Goal: Task Accomplishment & Management: Complete application form

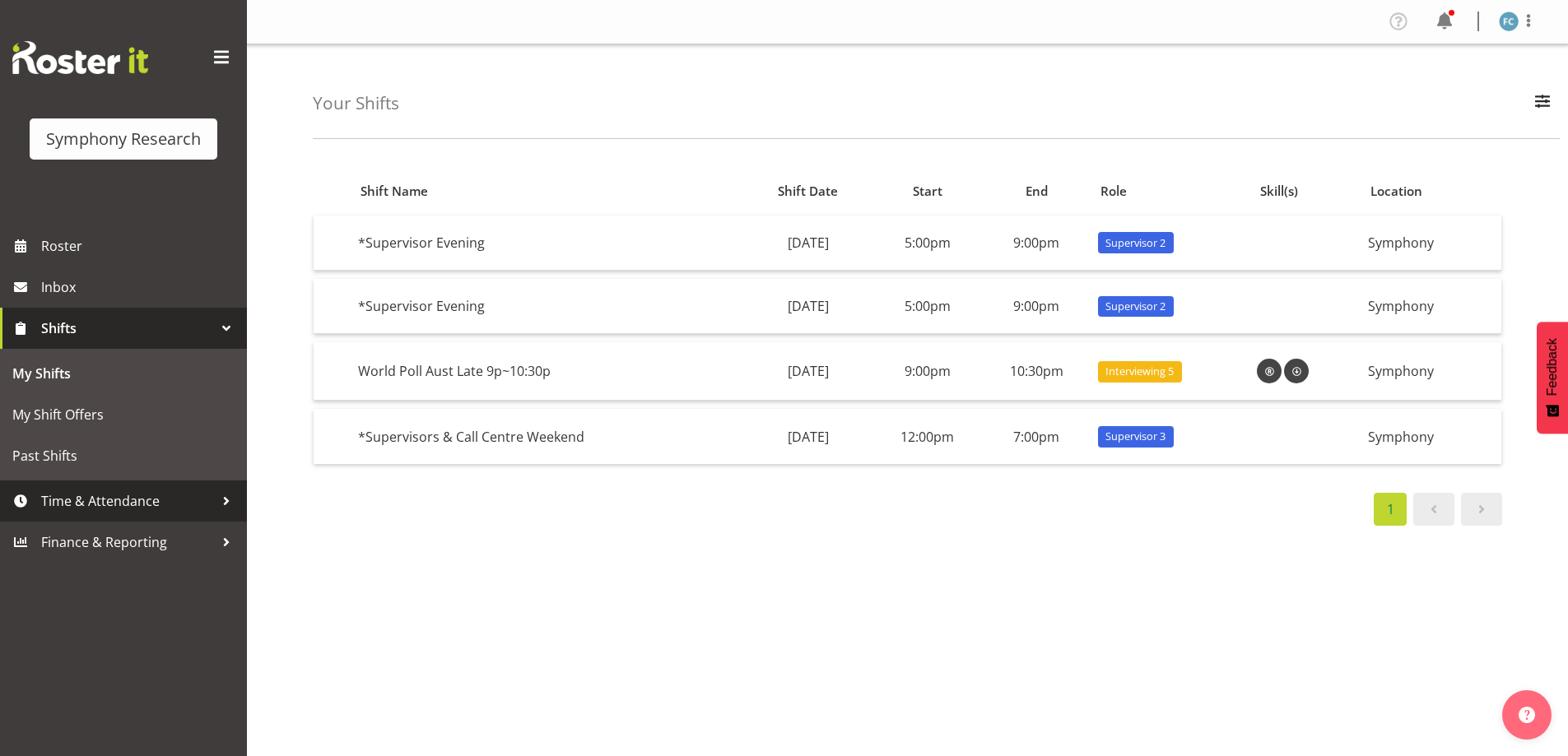
click at [227, 501] on div at bounding box center [226, 500] width 25 height 25
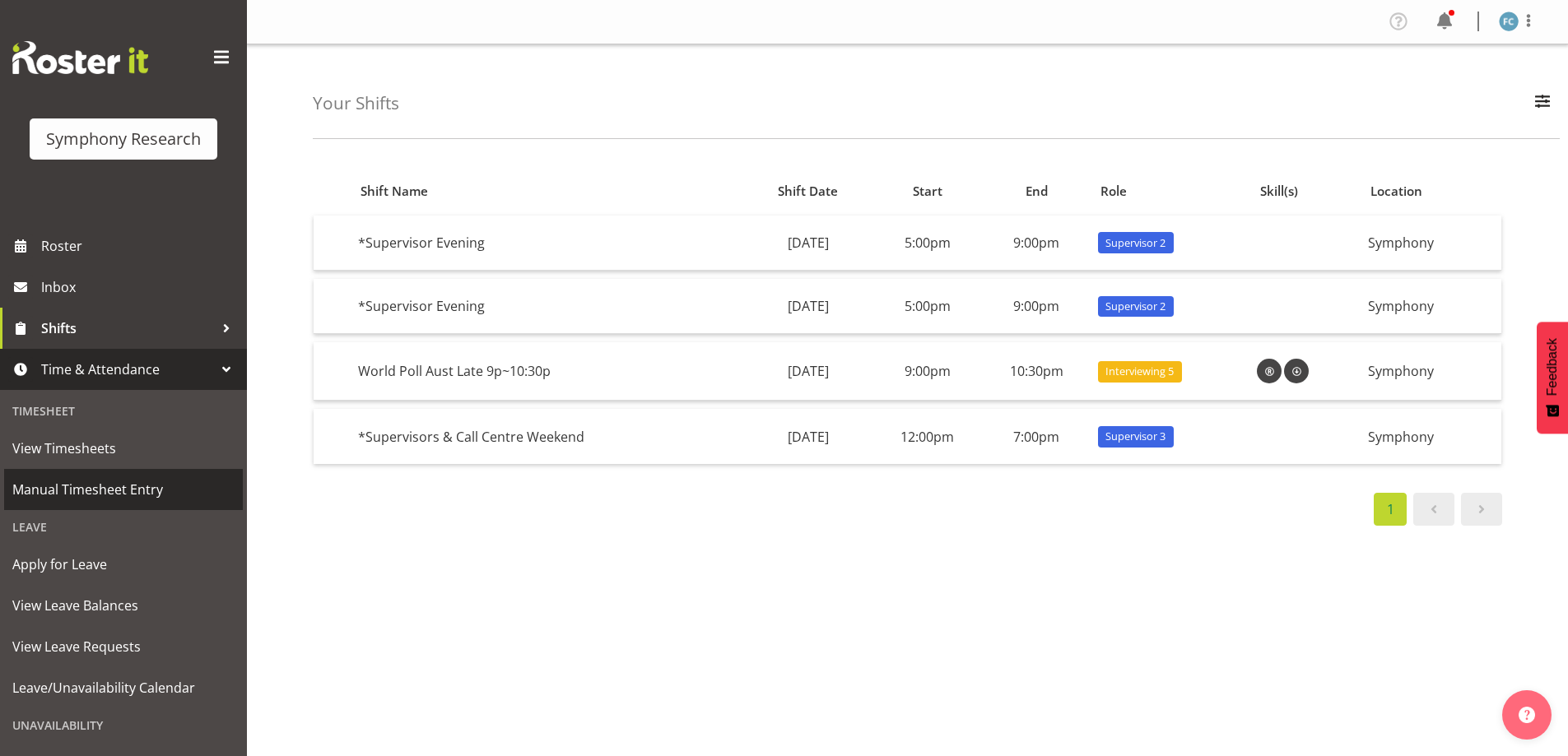
click at [190, 489] on span "Manual Timesheet Entry" at bounding box center [123, 489] width 222 height 25
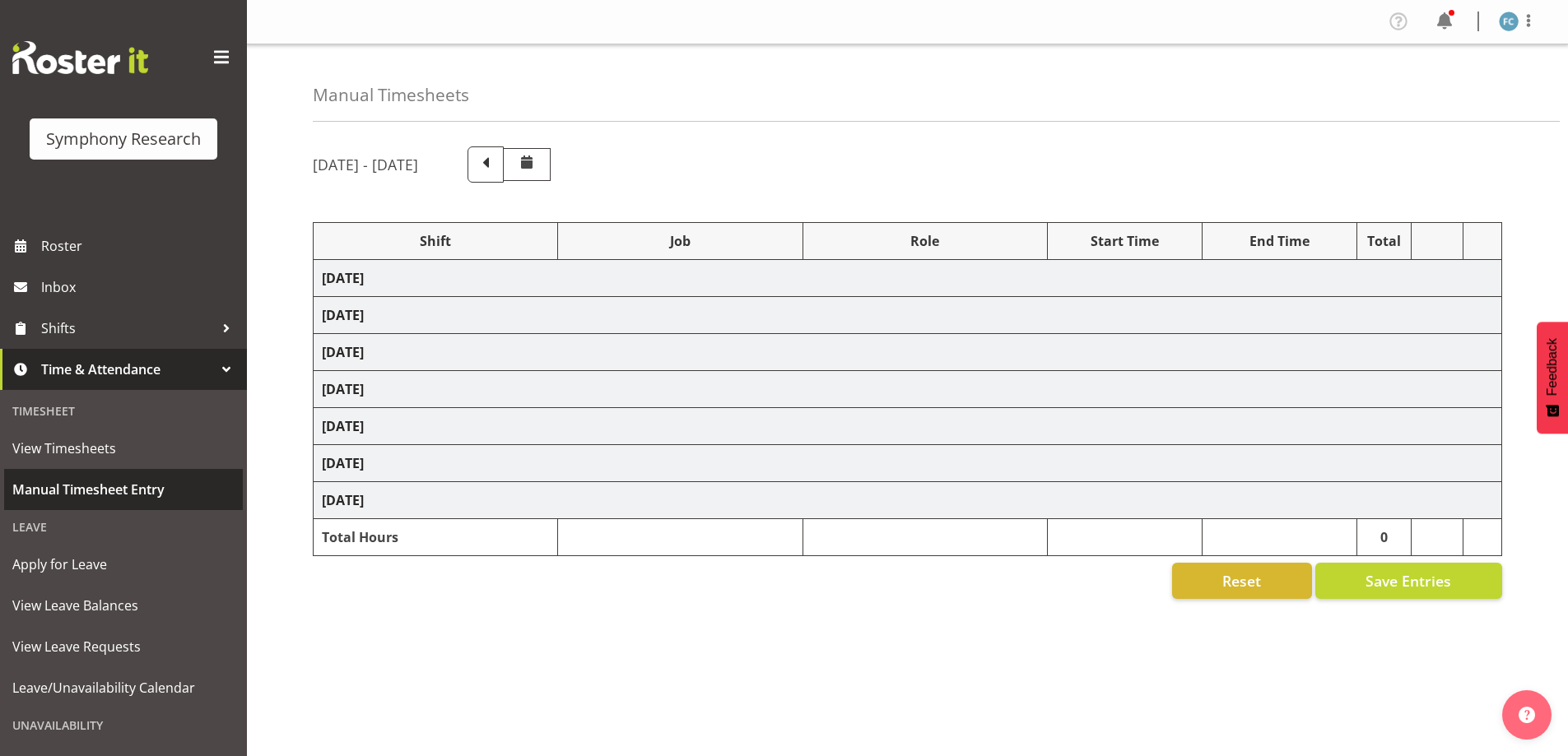
select select "48116"
select select "10527"
select select "48116"
select select "10499"
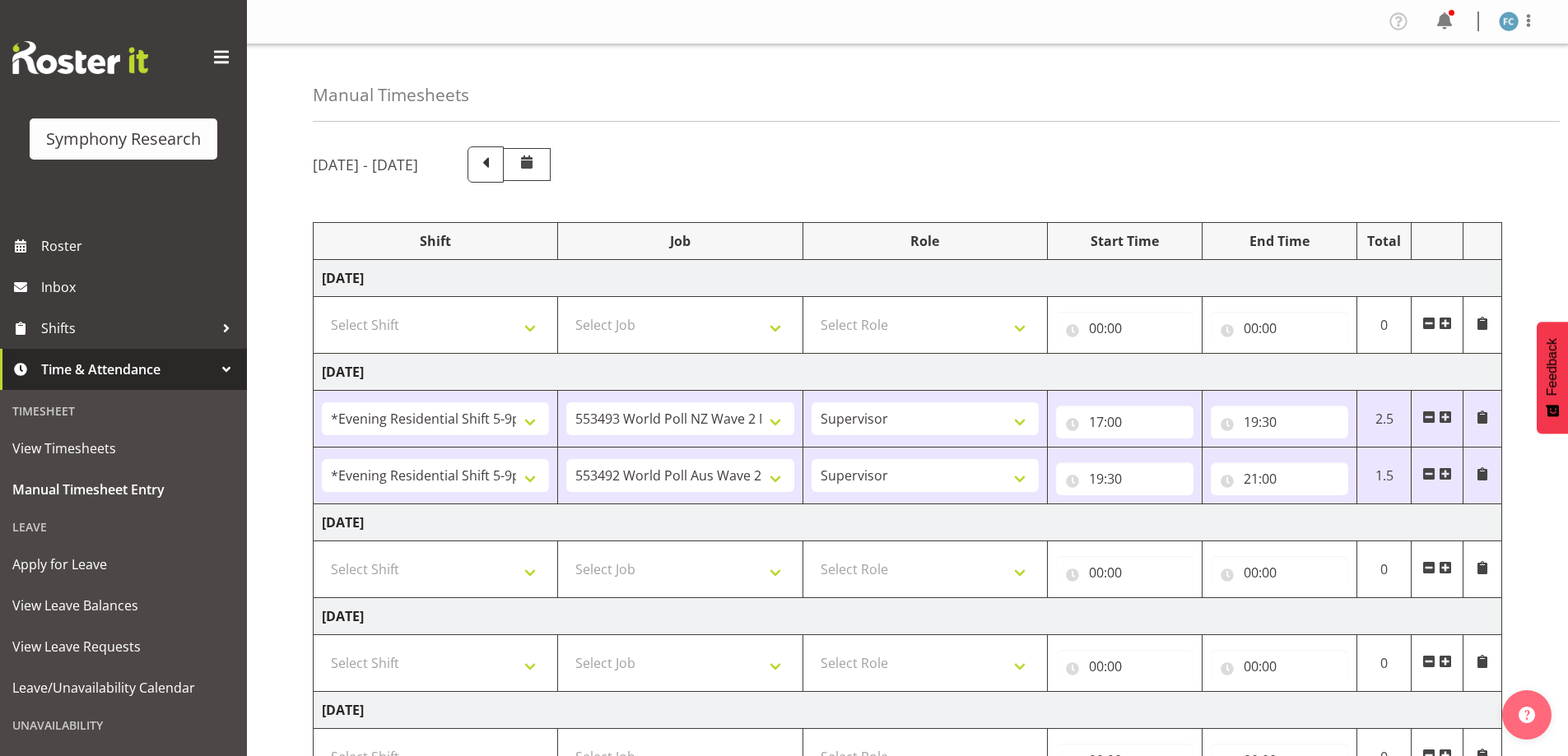
click at [1446, 568] on span at bounding box center [1444, 567] width 13 height 13
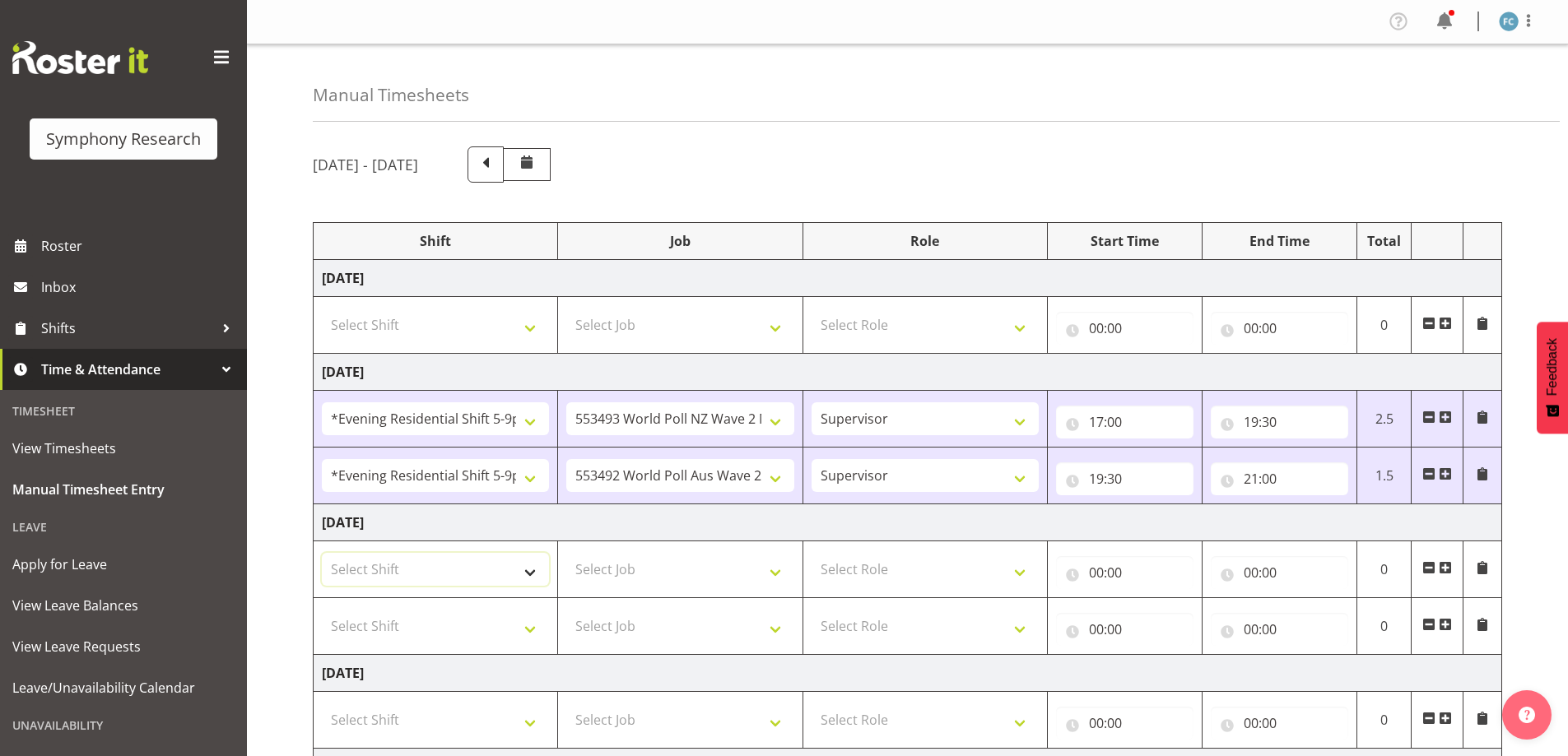
click at [532, 572] on select "Select Shift !!Weekend Residential (Roster IT Shift Label) *Business 9/10am ~ 4…" at bounding box center [434, 569] width 227 height 33
select select "48116"
click at [322, 553] on select "Select Shift !!Weekend Residential (Roster IT Shift Label) *Business 9/10am ~ 4…" at bounding box center [434, 569] width 227 height 33
click at [525, 625] on select "Select Shift !!Weekend Residential (Roster IT Shift Label) *Business 9/10am ~ 4…" at bounding box center [434, 626] width 227 height 33
select select "48116"
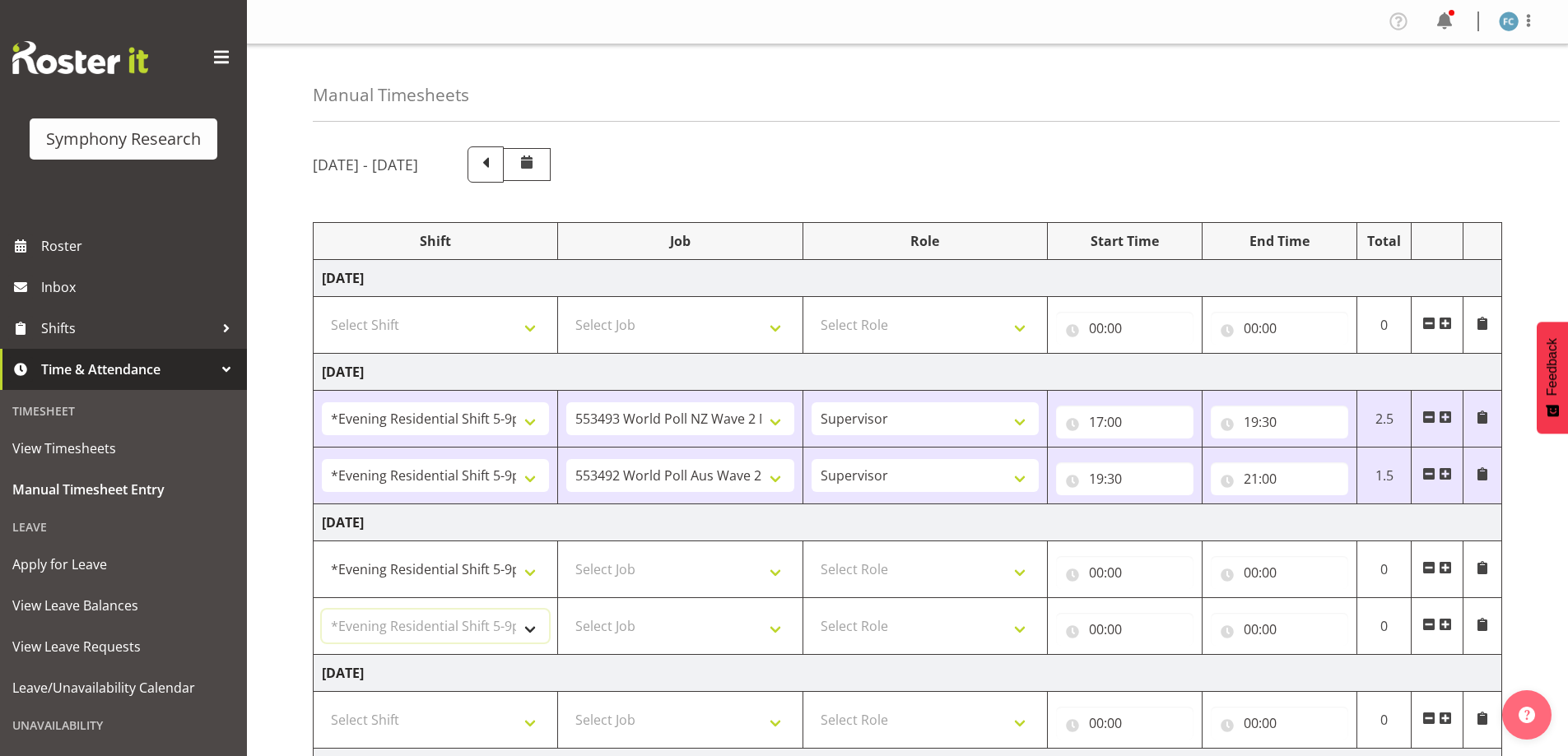
click at [322, 610] on select "Select Shift !!Weekend Residential (Roster IT Shift Label) *Business 9/10am ~ 4…" at bounding box center [434, 626] width 227 height 33
click at [772, 570] on select "Select Job 550060 IF Admin 553492 World Poll Aus Wave 2 Main 2025 553493 World …" at bounding box center [679, 569] width 227 height 33
select select "10527"
click at [566, 553] on select "Select Job 550060 IF Admin 553492 World Poll Aus Wave 2 Main 2025 553493 World …" at bounding box center [679, 569] width 227 height 33
click at [770, 625] on select "Select Job 550060 IF Admin 553492 World Poll Aus Wave 2 Main 2025 553493 World …" at bounding box center [679, 626] width 227 height 33
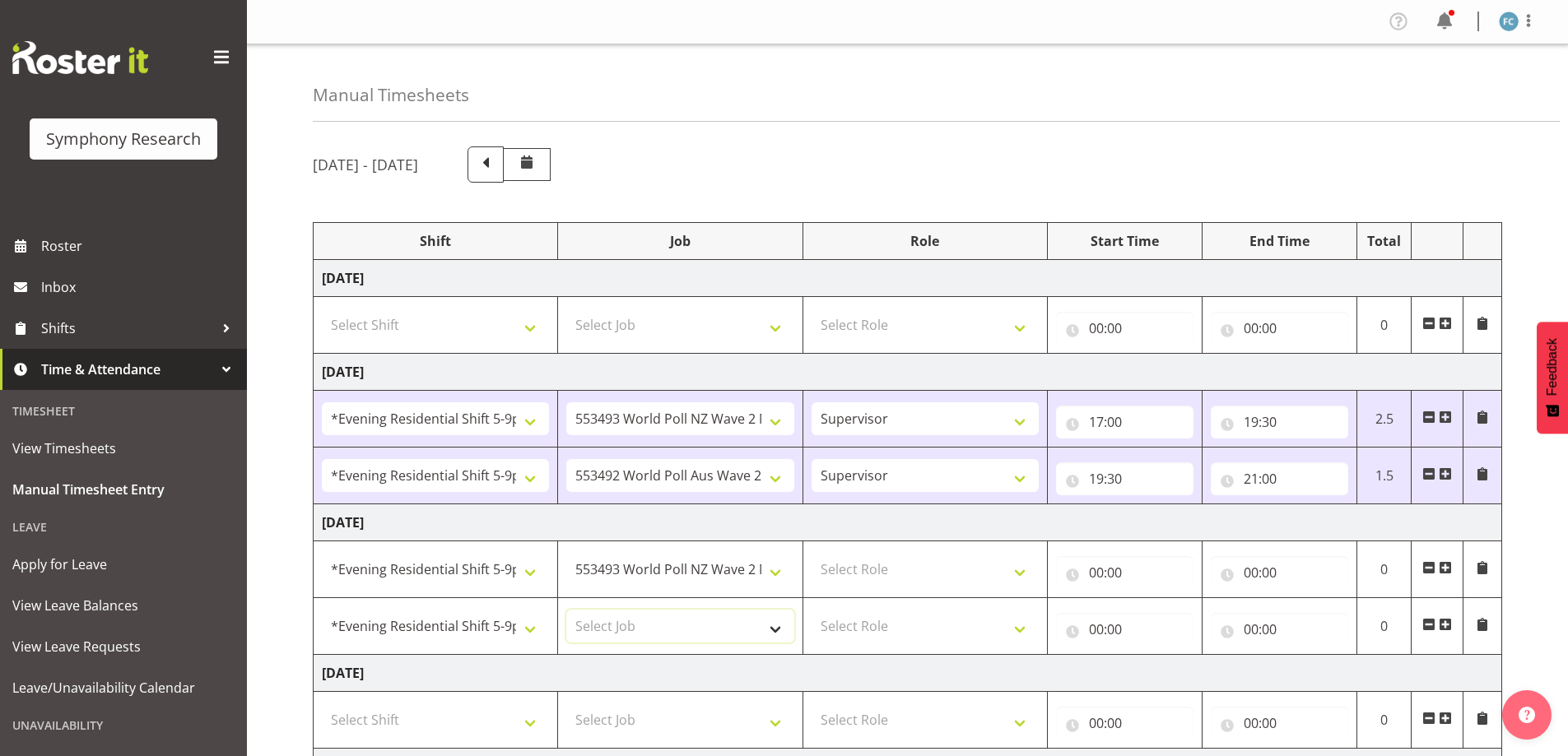
select select "10499"
click at [566, 610] on select "Select Job 550060 IF Admin 553492 World Poll Aus Wave 2 Main 2025 553493 World …" at bounding box center [679, 626] width 227 height 33
click at [1019, 574] on select "Select Role Supervisor Briefing Interviewing" at bounding box center [924, 569] width 227 height 33
select select "45"
click at [811, 553] on select "Select Role Supervisor Briefing Interviewing" at bounding box center [924, 569] width 227 height 33
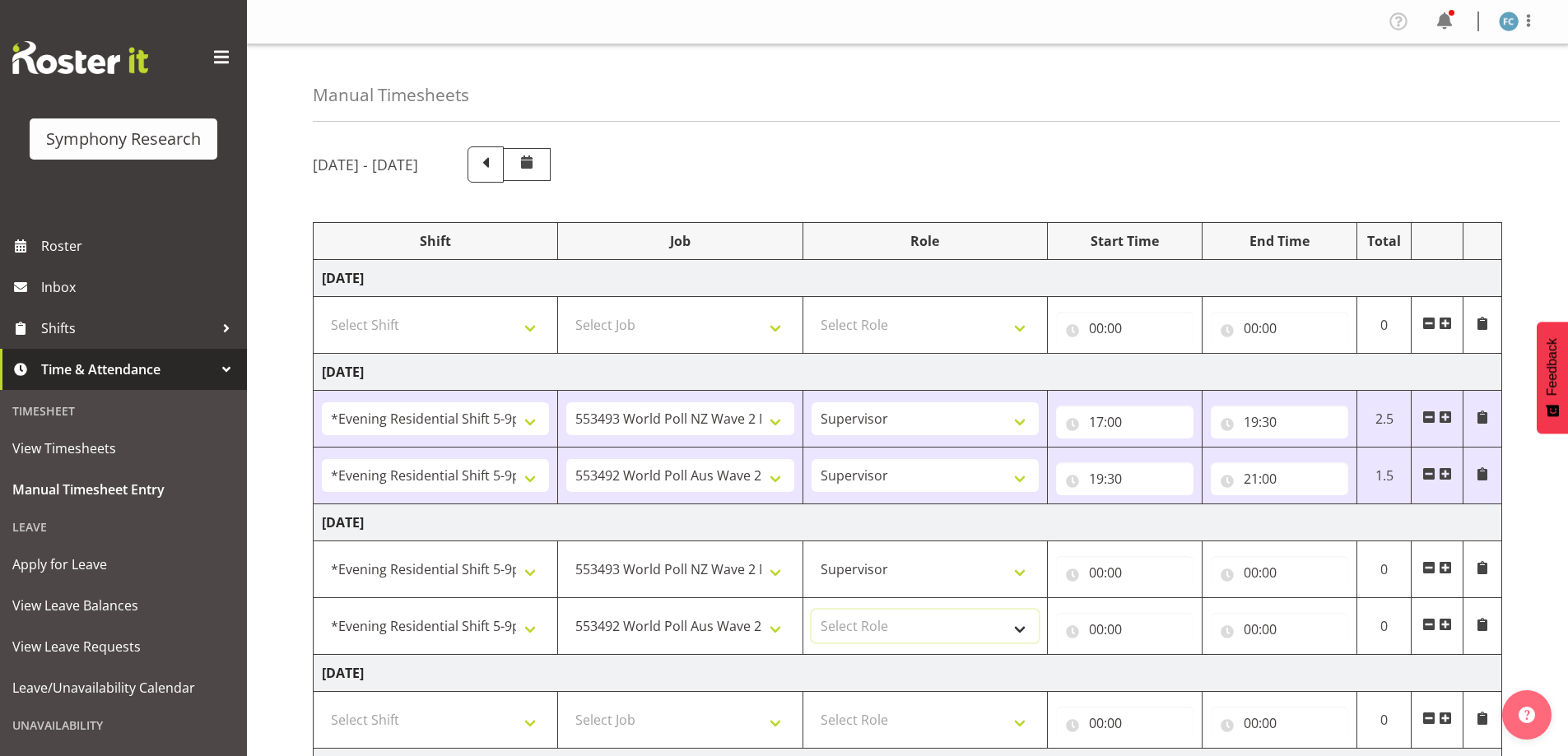
click at [1013, 629] on select "Select Role Supervisor Briefing Interviewing" at bounding box center [924, 626] width 227 height 33
select select "45"
click at [811, 610] on select "Select Role Supervisor Briefing Interviewing" at bounding box center [924, 626] width 227 height 33
click at [1071, 575] on input "00:00" at bounding box center [1125, 572] width 138 height 33
click at [1169, 611] on select "00 01 02 03 04 05 06 07 08 09 10 11 12 13 14 15 16 17 18 19 20 21 22 23" at bounding box center [1168, 615] width 37 height 33
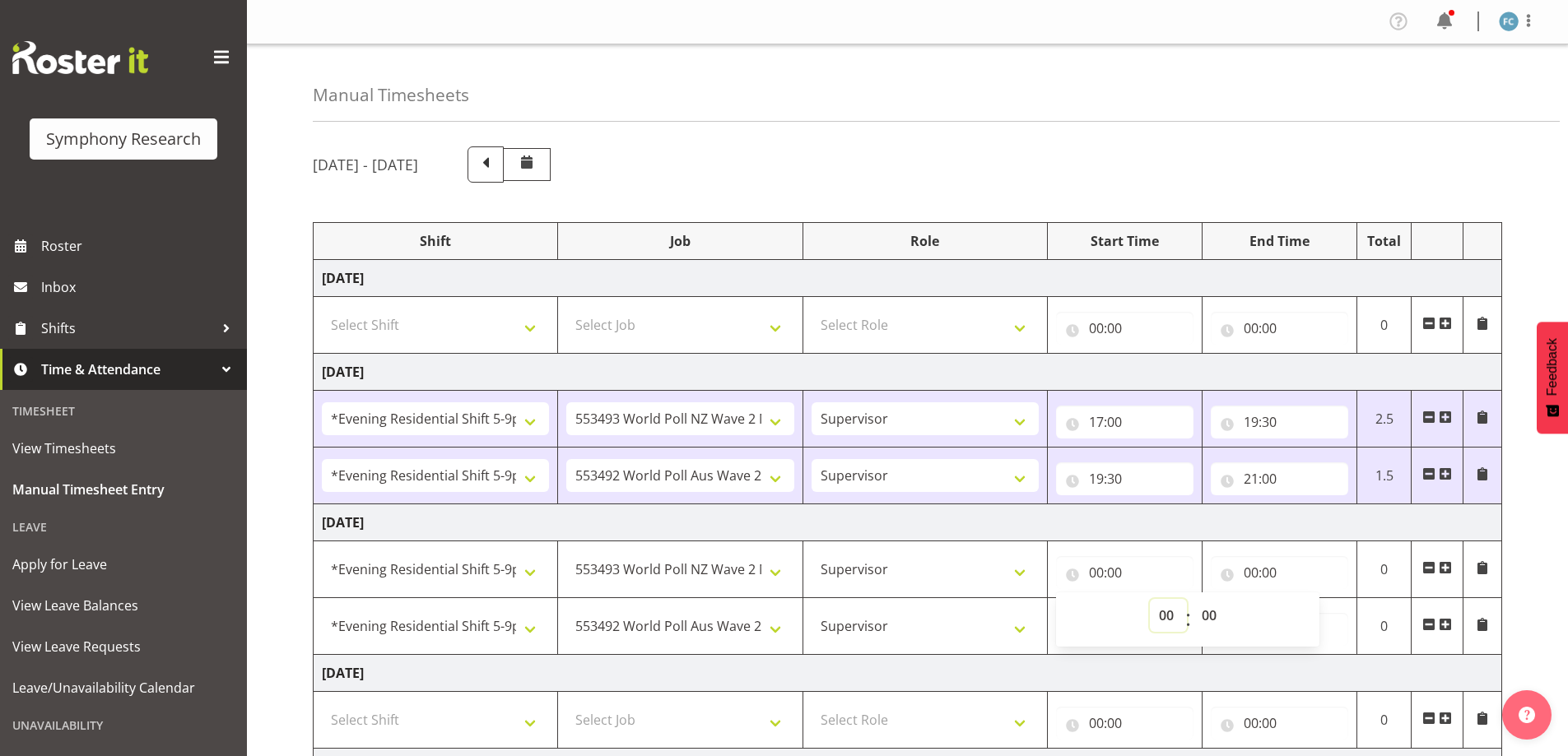
select select "17"
click at [1150, 599] on select "00 01 02 03 04 05 06 07 08 09 10 11 12 13 14 15 16 17 18 19 20 21 22 23" at bounding box center [1168, 615] width 37 height 33
type input "17:00"
click at [1231, 579] on input "00:00" at bounding box center [1279, 572] width 138 height 33
click at [1317, 616] on select "00 01 02 03 04 05 06 07 08 09 10 11 12 13 14 15 16 17 18 19 20 21 22 23" at bounding box center [1322, 615] width 37 height 33
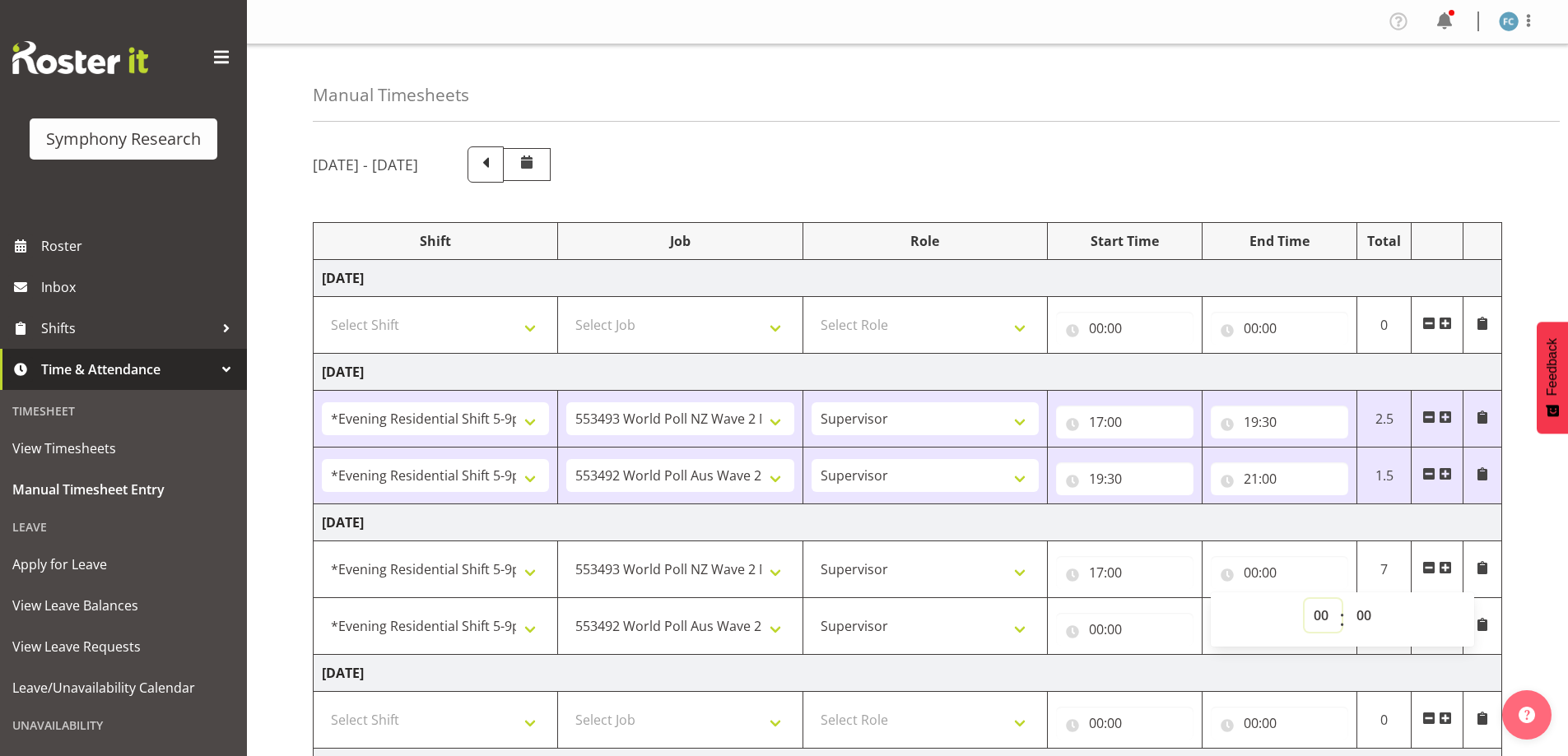
select select "19"
click at [1304, 599] on select "00 01 02 03 04 05 06 07 08 09 10 11 12 13 14 15 16 17 18 19 20 21 22 23" at bounding box center [1322, 615] width 37 height 33
type input "19:00"
click at [1372, 621] on select "00 01 02 03 04 05 06 07 08 09 10 11 12 13 14 15 16 17 18 19 20 21 22 23 24 25 2…" at bounding box center [1365, 615] width 37 height 33
select select "30"
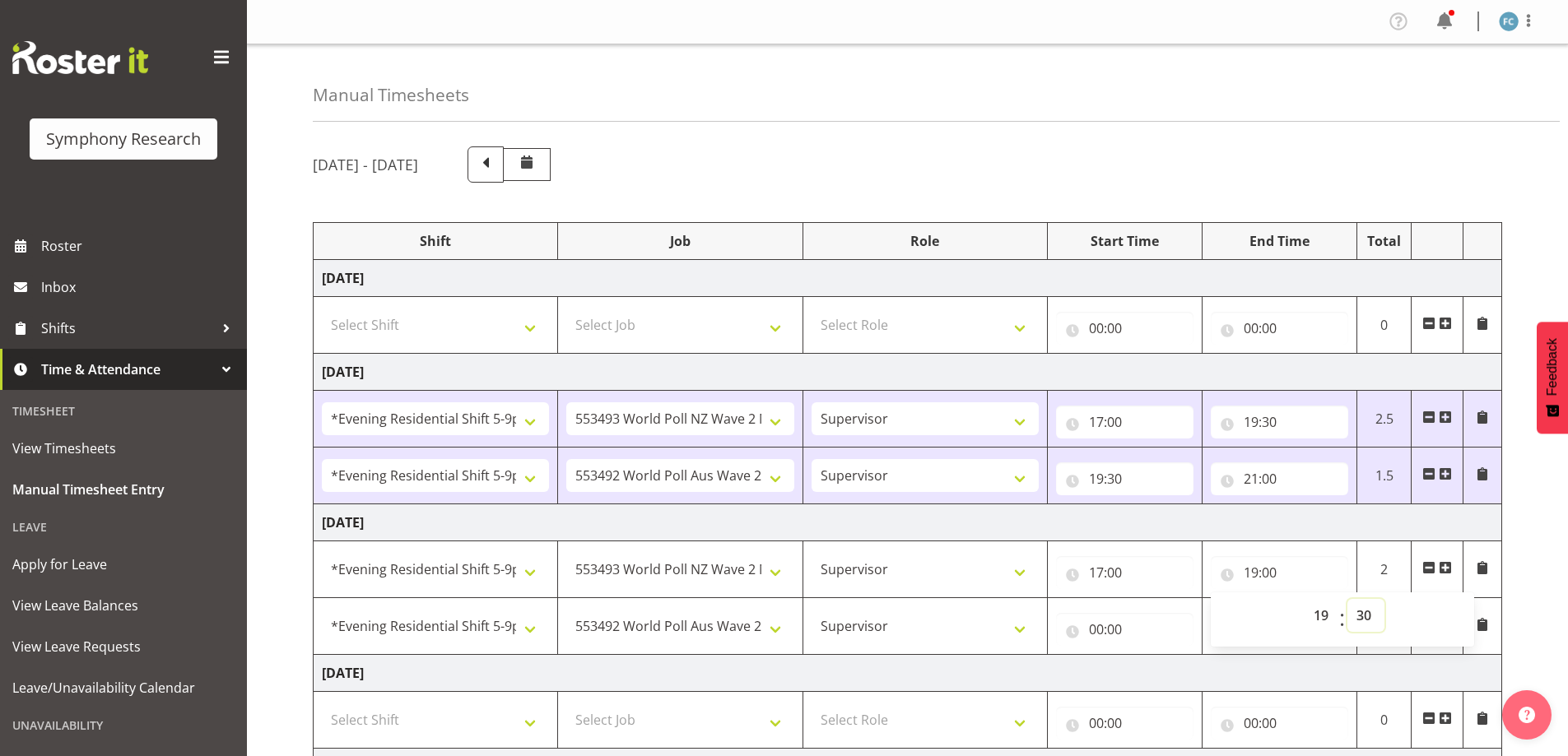
click at [1347, 599] on select "00 01 02 03 04 05 06 07 08 09 10 11 12 13 14 15 16 17 18 19 20 21 22 23 24 25 2…" at bounding box center [1365, 615] width 37 height 33
type input "19:30"
click at [1073, 629] on input "00:00" at bounding box center [1125, 629] width 138 height 33
click at [1168, 671] on select "00 01 02 03 04 05 06 07 08 09 10 11 12 13 14 15 16 17 18 19 20 21 22 23" at bounding box center [1168, 672] width 37 height 33
select select "19"
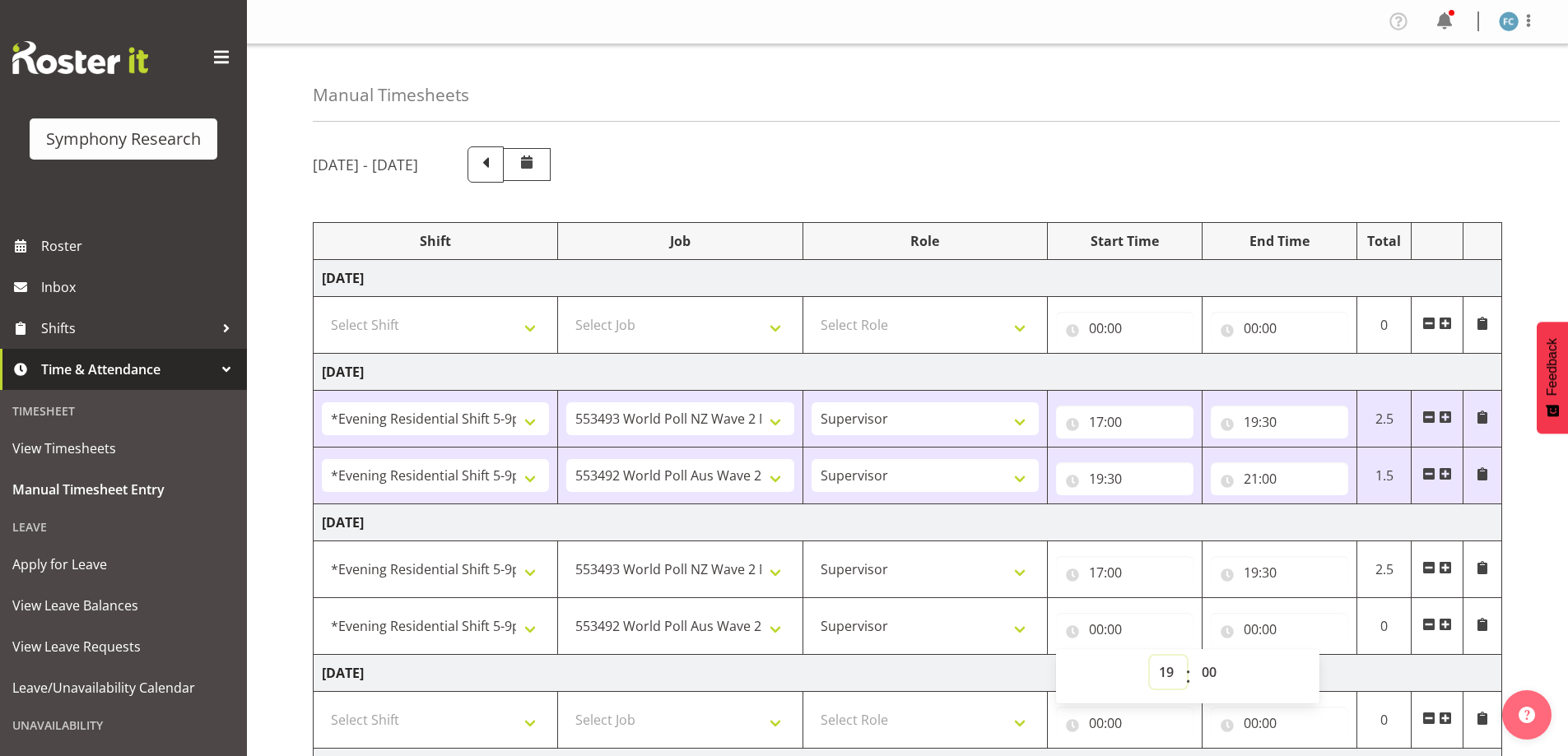
click at [1150, 656] on select "00 01 02 03 04 05 06 07 08 09 10 11 12 13 14 15 16 17 18 19 20 21 22 23" at bounding box center [1168, 672] width 37 height 33
type input "19:00"
click at [1213, 666] on select "00 01 02 03 04 05 06 07 08 09 10 11 12 13 14 15 16 17 18 19 20 21 22 23 24 25 2…" at bounding box center [1210, 672] width 37 height 33
click at [1231, 645] on input "00:00" at bounding box center [1279, 629] width 138 height 33
click at [1118, 629] on input "19:00" at bounding box center [1125, 629] width 138 height 33
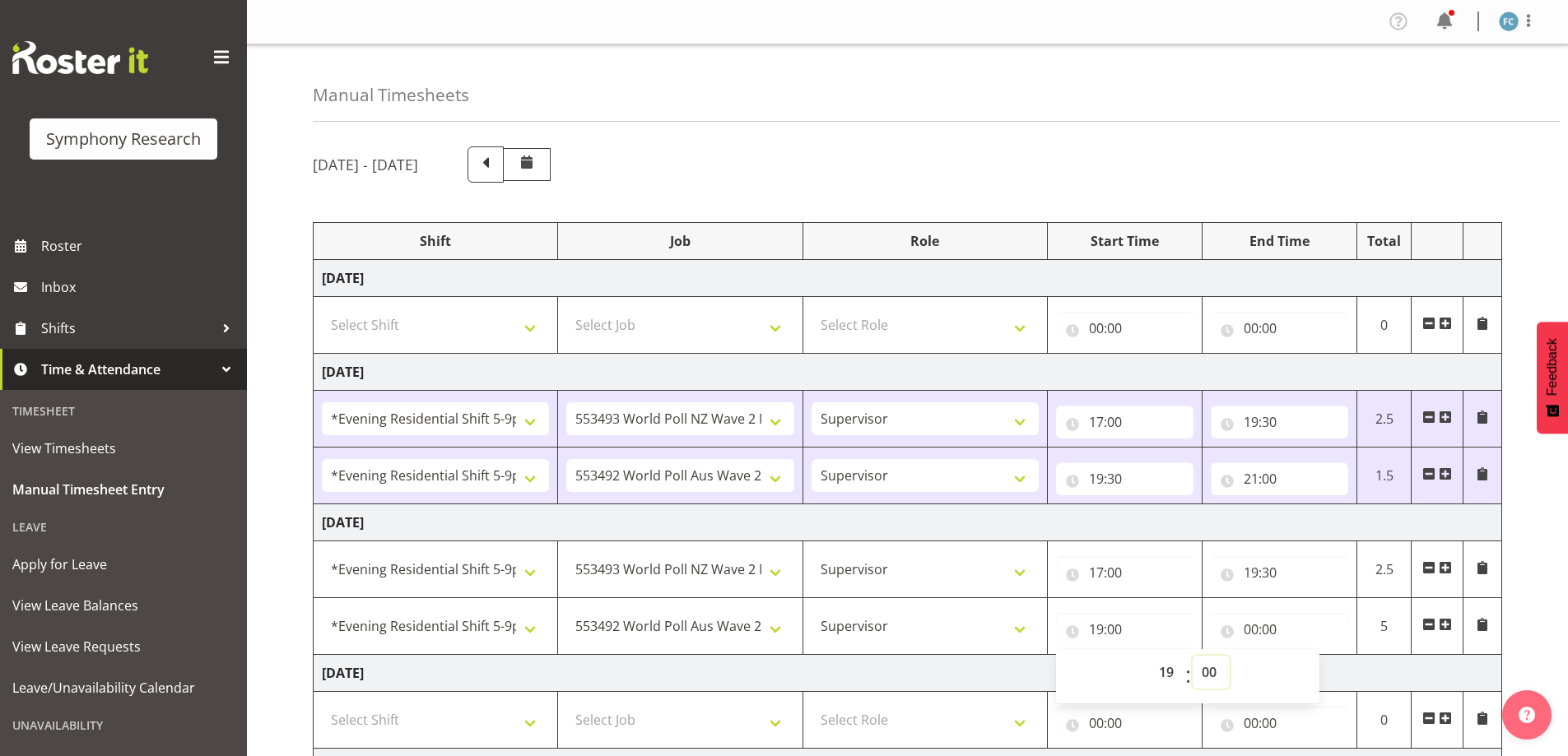
click at [1205, 671] on select "00 01 02 03 04 05 06 07 08 09 10 11 12 13 14 15 16 17 18 19 20 21 22 23 24 25 2…" at bounding box center [1210, 672] width 37 height 33
select select "30"
click at [1192, 656] on select "00 01 02 03 04 05 06 07 08 09 10 11 12 13 14 15 16 17 18 19 20 21 22 23 24 25 2…" at bounding box center [1210, 672] width 37 height 33
type input "19:30"
click at [1227, 629] on input "00:00" at bounding box center [1279, 629] width 138 height 33
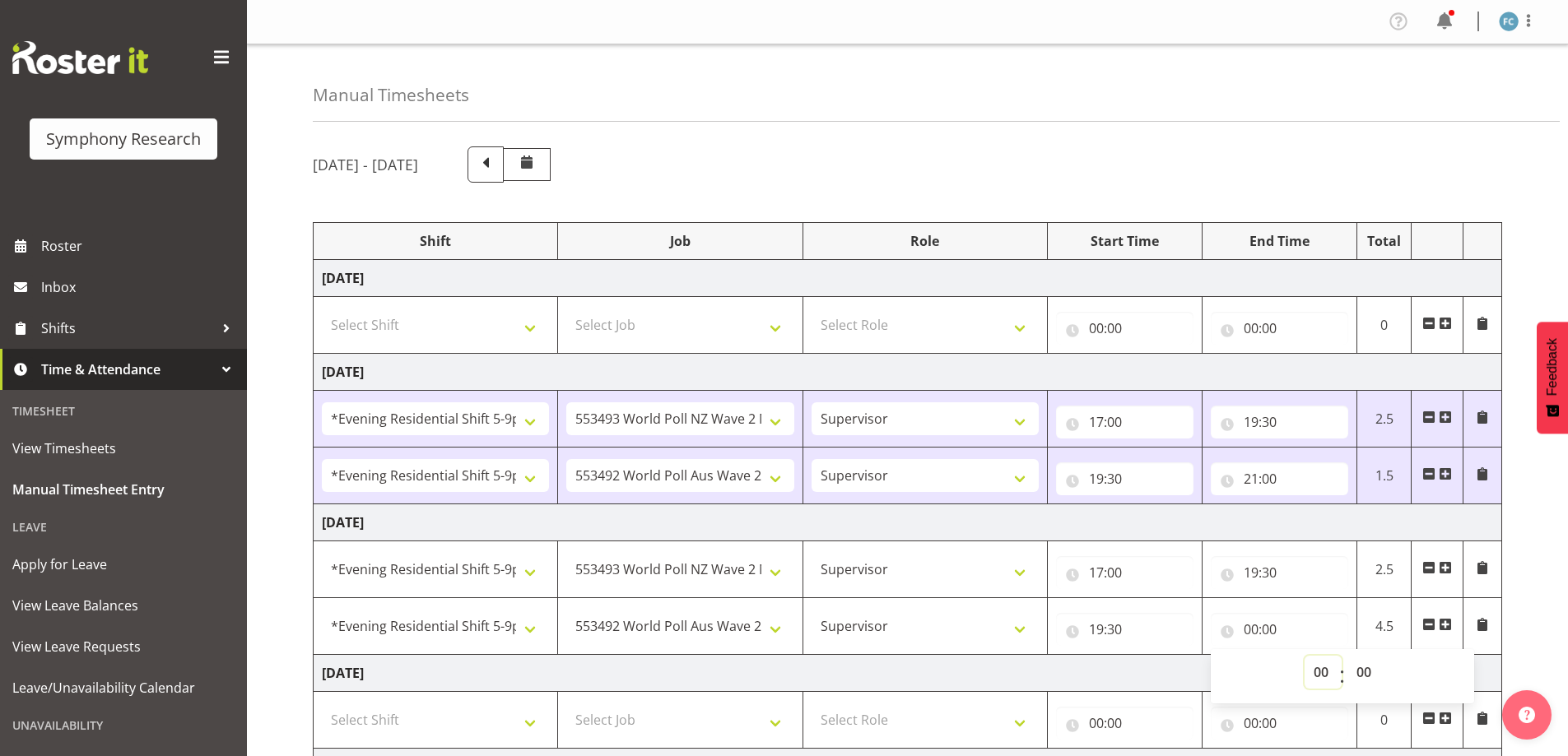
click at [1320, 672] on select "00 01 02 03 04 05 06 07 08 09 10 11 12 13 14 15 16 17 18 19 20 21 22 23" at bounding box center [1322, 672] width 37 height 33
select select "22"
click at [1304, 656] on select "00 01 02 03 04 05 06 07 08 09 10 11 12 13 14 15 16 17 18 19 20 21 22 23" at bounding box center [1322, 672] width 37 height 33
type input "22:00"
click at [1370, 669] on select "00 01 02 03 04 05 06 07 08 09 10 11 12 13 14 15 16 17 18 19 20 21 22 23 24 25 2…" at bounding box center [1365, 672] width 37 height 33
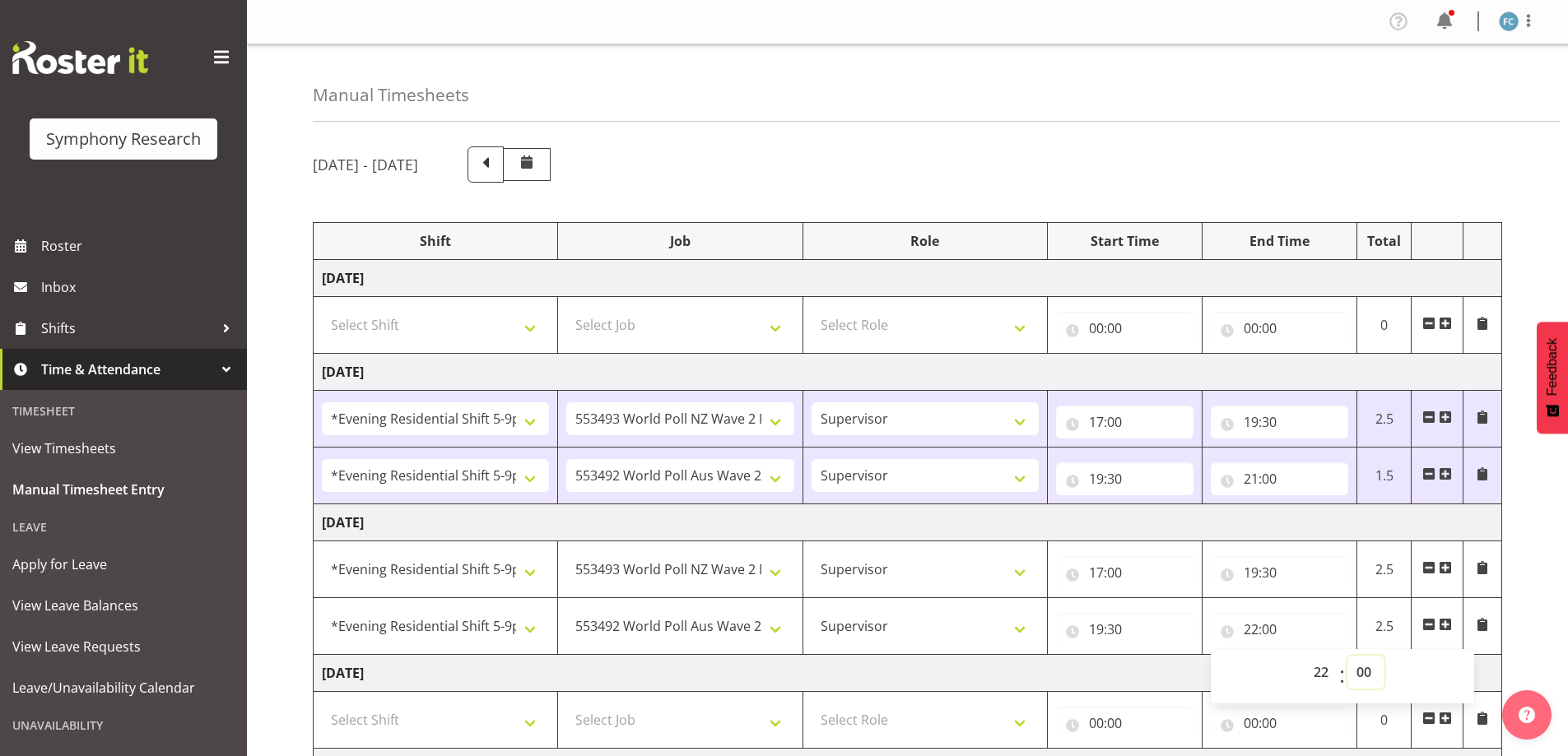
select select "30"
click at [1347, 656] on select "00 01 02 03 04 05 06 07 08 09 10 11 12 13 14 15 16 17 18 19 20 21 22 23 24 25 2…" at bounding box center [1365, 672] width 37 height 33
type input "22:30"
click at [1225, 571] on input "19:30" at bounding box center [1279, 572] width 138 height 33
click at [1326, 614] on select "00 01 02 03 04 05 06 07 08 09 10 11 12 13 14 15 16 17 18 19 20 21 22 23" at bounding box center [1322, 615] width 37 height 33
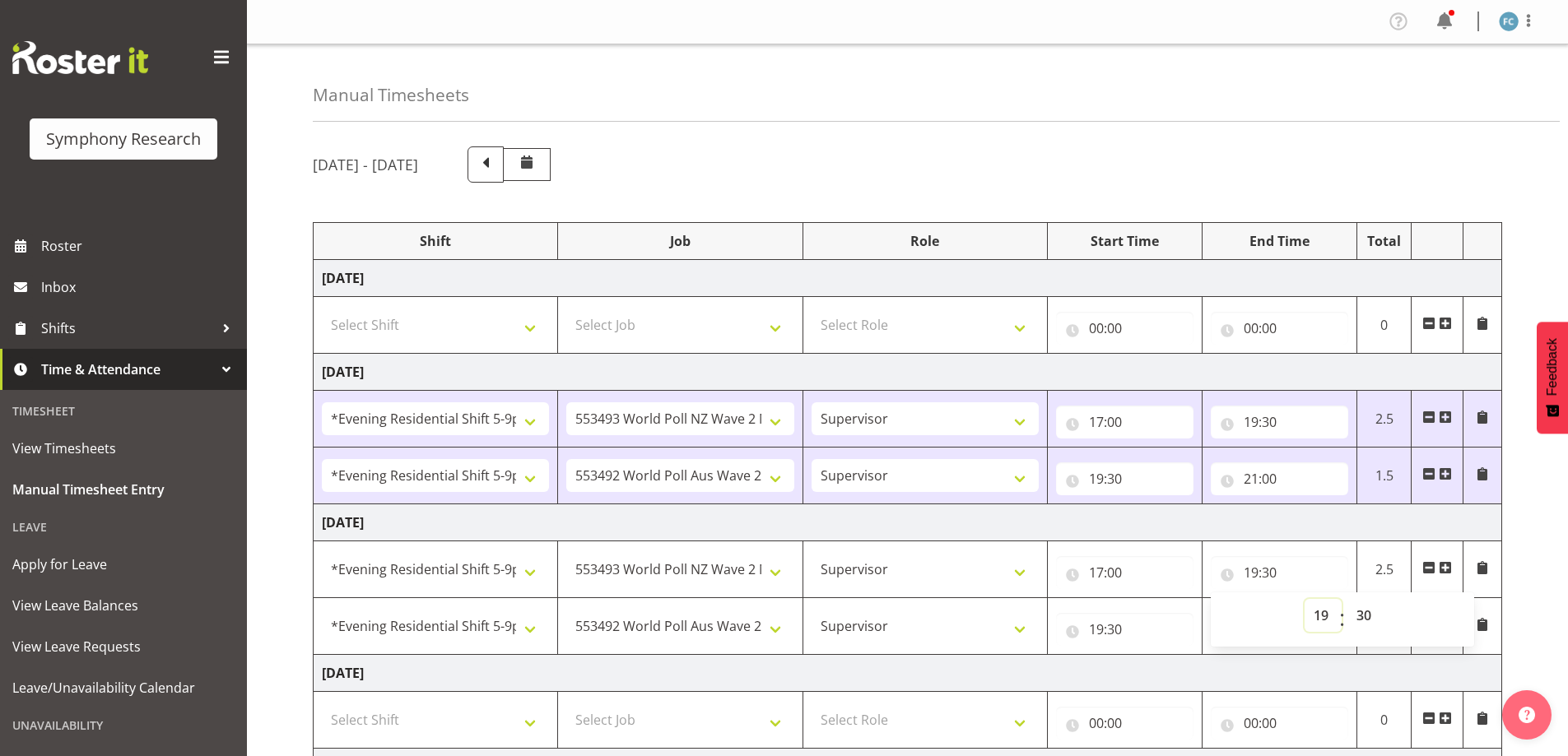
select select "20"
click at [1304, 599] on select "00 01 02 03 04 05 06 07 08 09 10 11 12 13 14 15 16 17 18 19 20 21 22 23" at bounding box center [1322, 615] width 37 height 33
type input "20:30"
click at [1073, 629] on input "19:30" at bounding box center [1125, 629] width 138 height 33
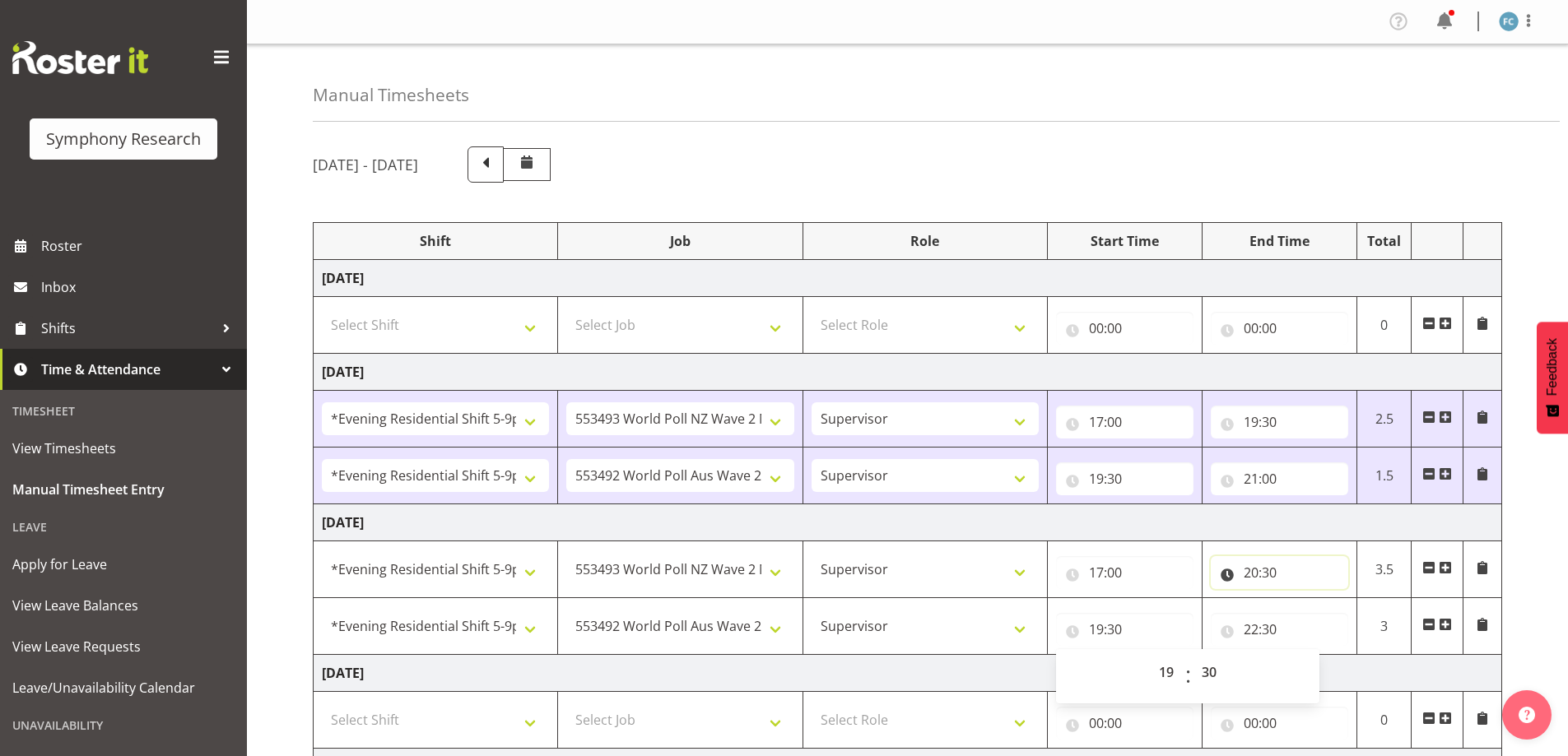
click at [1272, 572] on input "20:30" at bounding box center [1279, 572] width 138 height 33
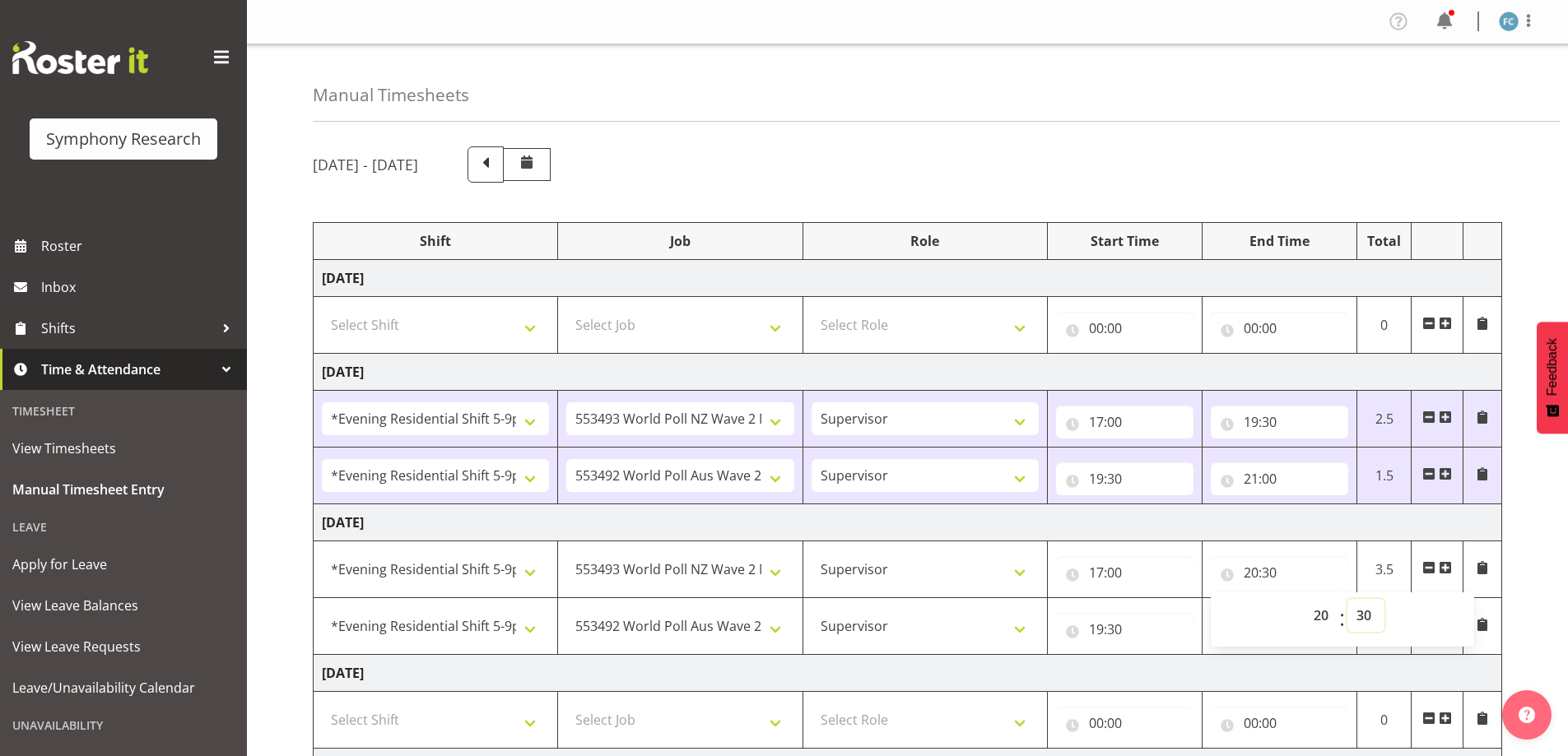
click at [1367, 615] on select "00 01 02 03 04 05 06 07 08 09 10 11 12 13 14 15 16 17 18 19 20 21 22 23 24 25 2…" at bounding box center [1365, 615] width 37 height 33
select select "0"
click at [1347, 599] on select "00 01 02 03 04 05 06 07 08 09 10 11 12 13 14 15 16 17 18 19 20 21 22 23 24 25 2…" at bounding box center [1365, 615] width 37 height 33
type input "20:00"
click at [1074, 635] on input "19:30" at bounding box center [1125, 629] width 138 height 33
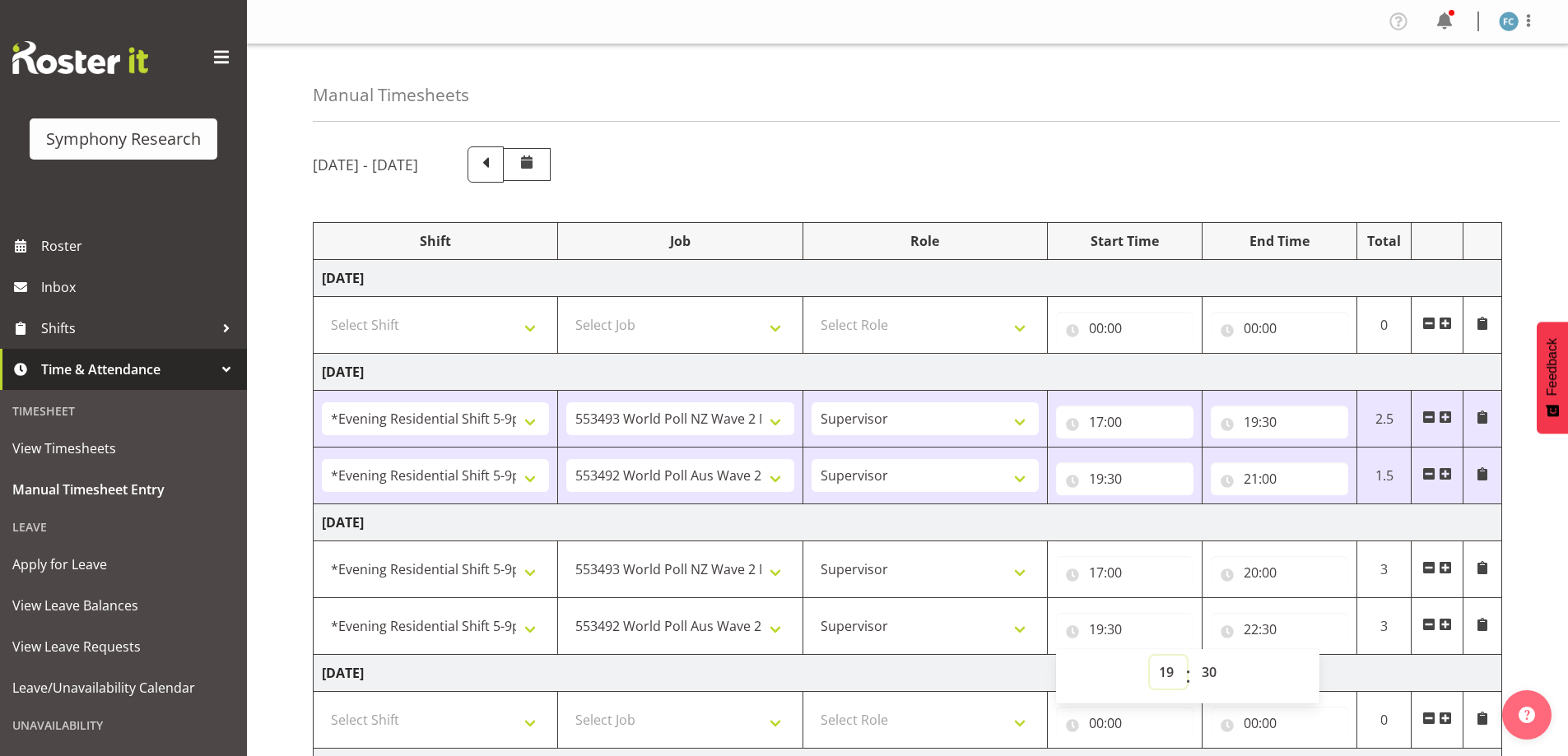
click at [1171, 672] on select "00 01 02 03 04 05 06 07 08 09 10 11 12 13 14 15 16 17 18 19 20 21 22 23" at bounding box center [1168, 672] width 37 height 33
select select "20"
click at [1150, 656] on select "00 01 02 03 04 05 06 07 08 09 10 11 12 13 14 15 16 17 18 19 20 21 22 23" at bounding box center [1168, 672] width 37 height 33
type input "20:30"
click at [1213, 672] on select "00 01 02 03 04 05 06 07 08 09 10 11 12 13 14 15 16 17 18 19 20 21 22 23 24 25 2…" at bounding box center [1210, 672] width 37 height 33
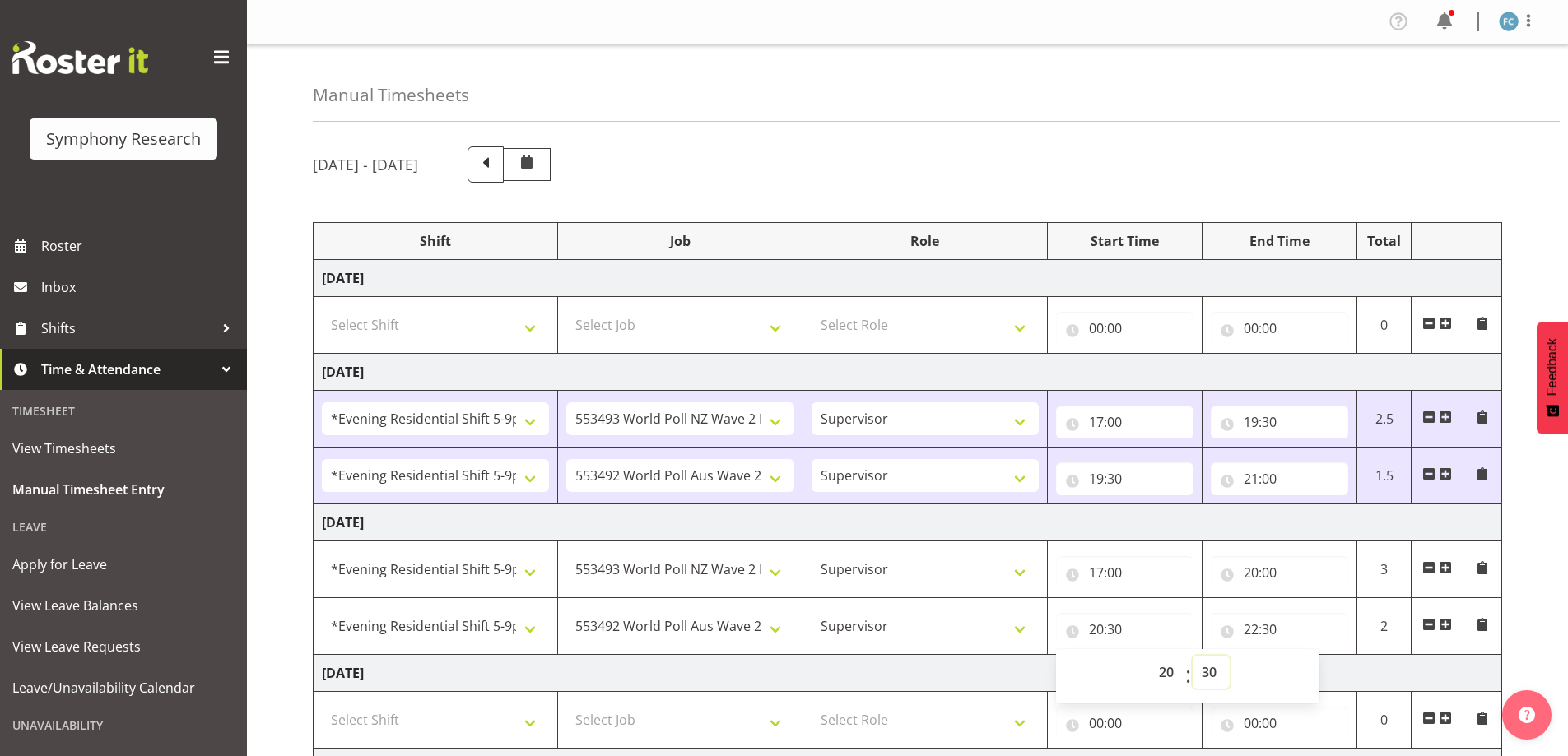
select select "0"
click at [1192, 656] on select "00 01 02 03 04 05 06 07 08 09 10 11 12 13 14 15 16 17 18 19 20 21 22 23 24 25 2…" at bounding box center [1210, 672] width 37 height 33
type input "20:00"
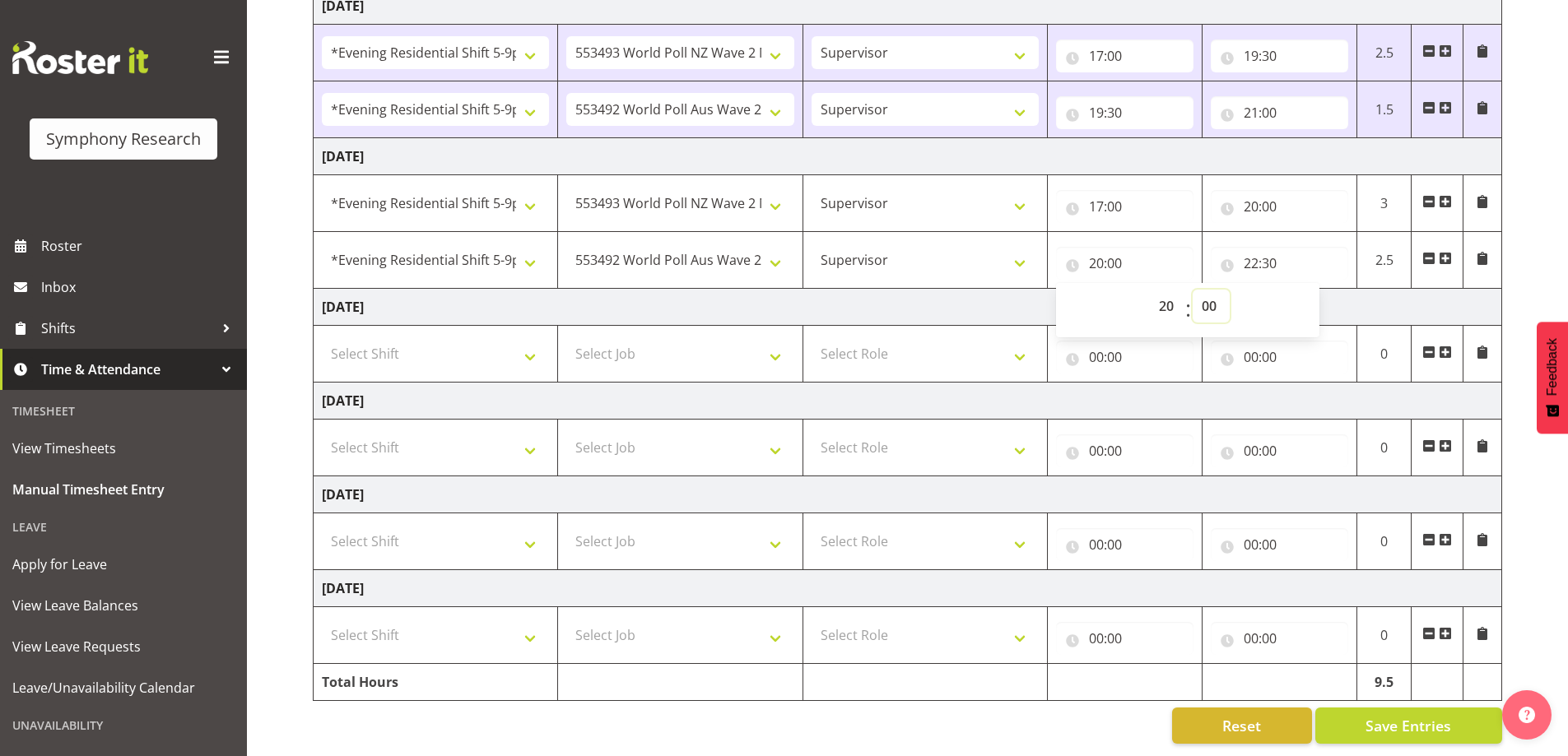
scroll to position [378, 0]
click at [1419, 715] on span "Save Entries" at bounding box center [1408, 725] width 86 height 21
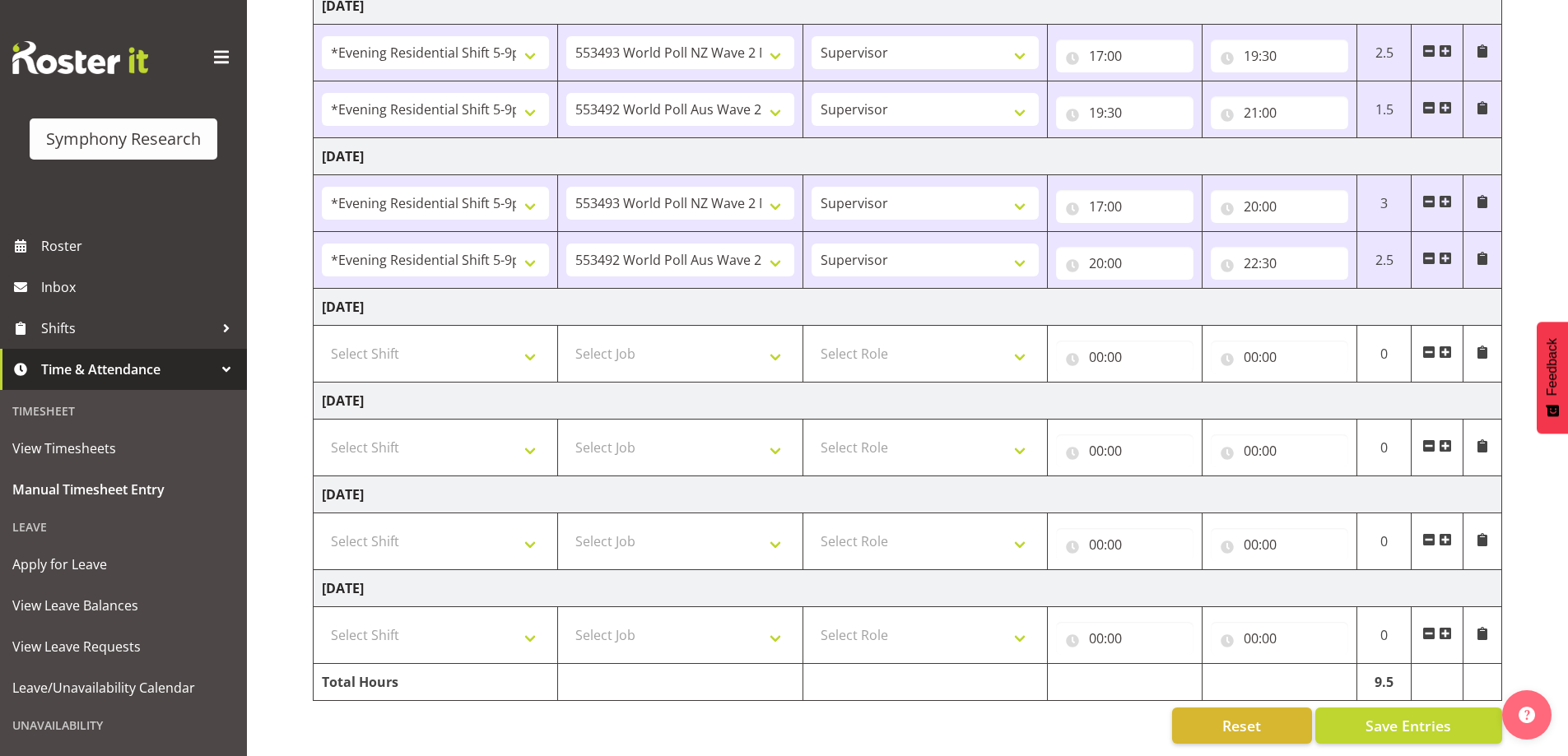
click at [881, 723] on div "Reset Save Entries" at bounding box center [907, 726] width 1189 height 36
